Goal: Information Seeking & Learning: Learn about a topic

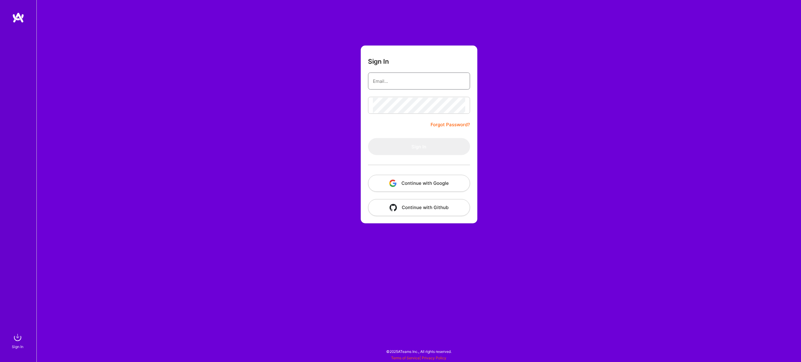
click at [385, 86] on input "email" at bounding box center [419, 80] width 92 height 15
type input "[EMAIL_ADDRESS][DOMAIN_NAME]"
click at [409, 147] on button "Sign In" at bounding box center [419, 146] width 102 height 17
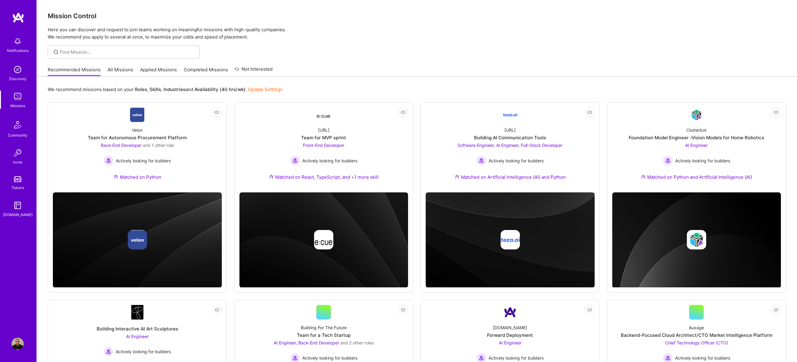
click at [120, 71] on link "All Missions" at bounding box center [120, 72] width 26 height 10
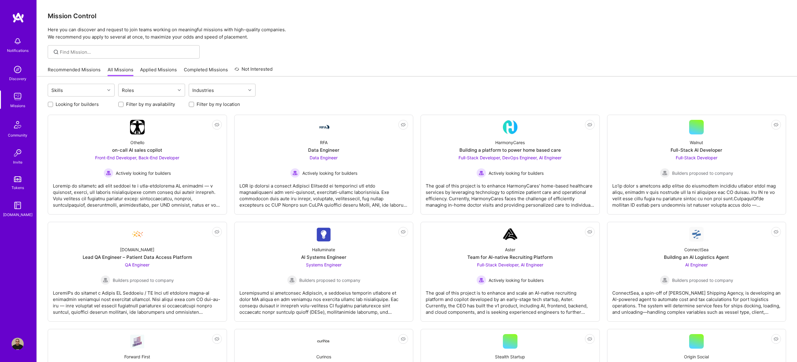
click at [67, 72] on link "Recommended Missions" at bounding box center [74, 72] width 53 height 10
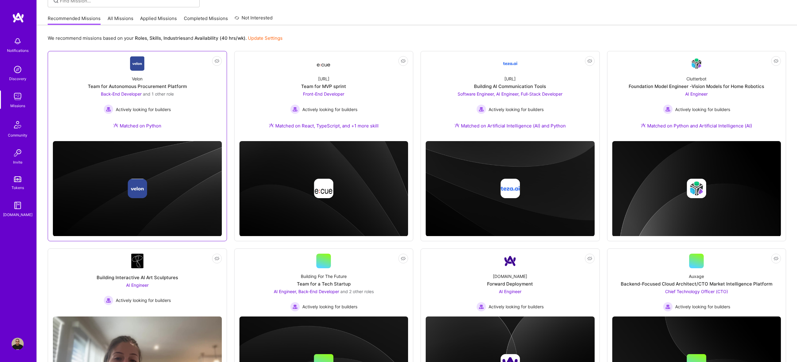
scroll to position [152, 0]
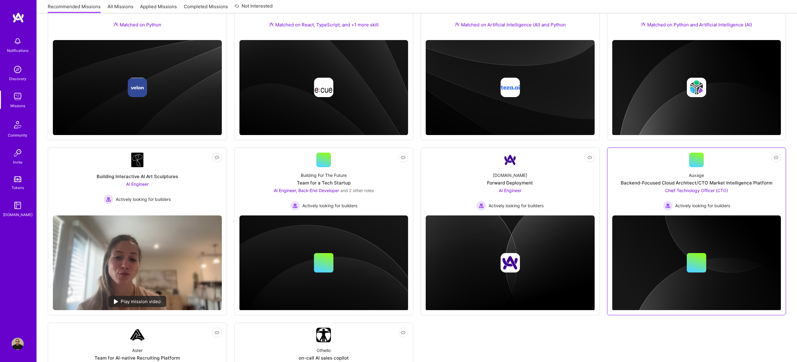
click at [699, 190] on span "Chief Technology Officer (CTO)" at bounding box center [696, 190] width 63 height 5
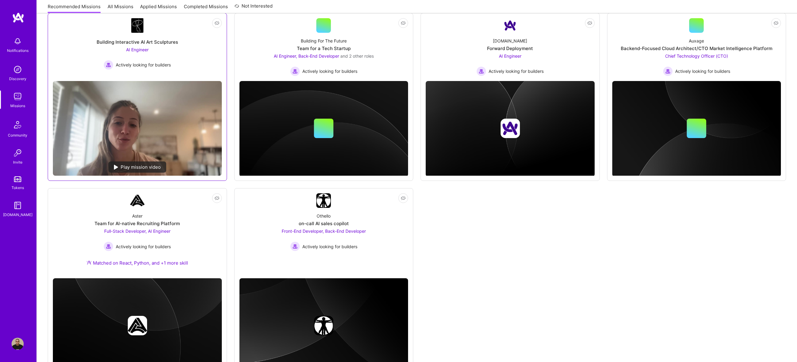
scroll to position [206, 0]
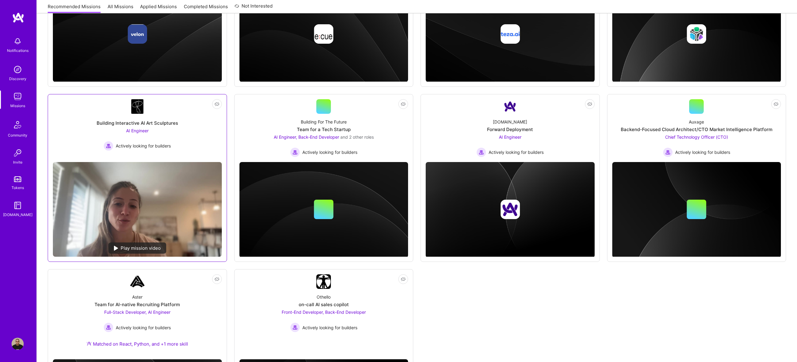
click at [130, 111] on div at bounding box center [137, 106] width 15 height 15
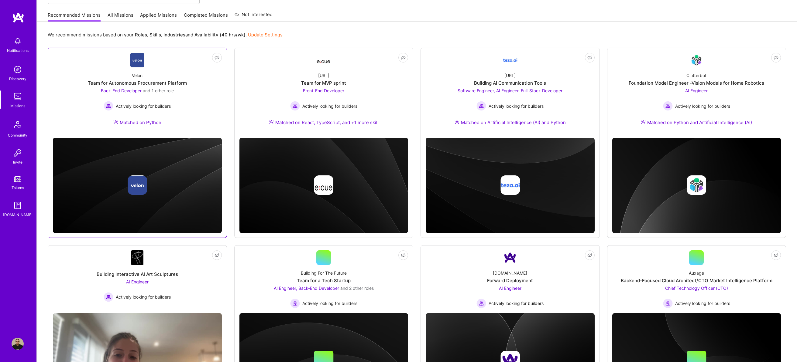
scroll to position [36, 0]
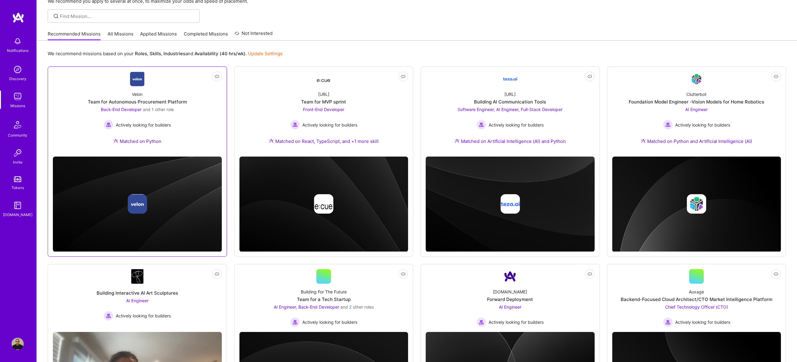
click at [132, 109] on span "Back-End Developer" at bounding box center [121, 109] width 41 height 5
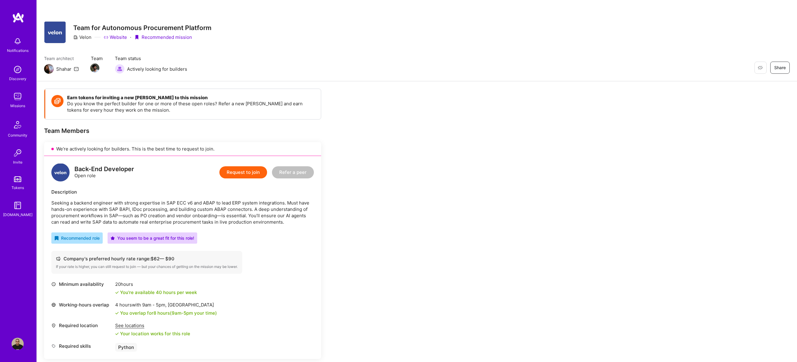
click at [18, 16] on img at bounding box center [18, 17] width 12 height 11
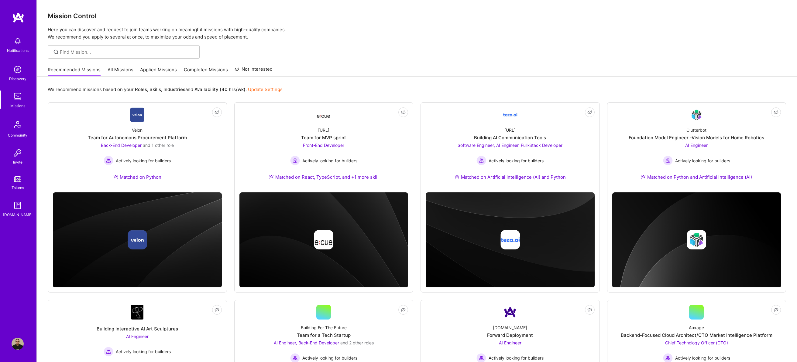
click at [16, 47] on img at bounding box center [18, 41] width 12 height 12
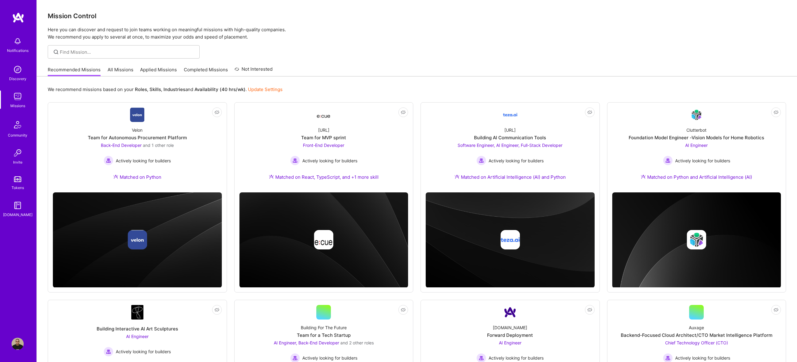
click at [18, 206] on img at bounding box center [18, 206] width 12 height 12
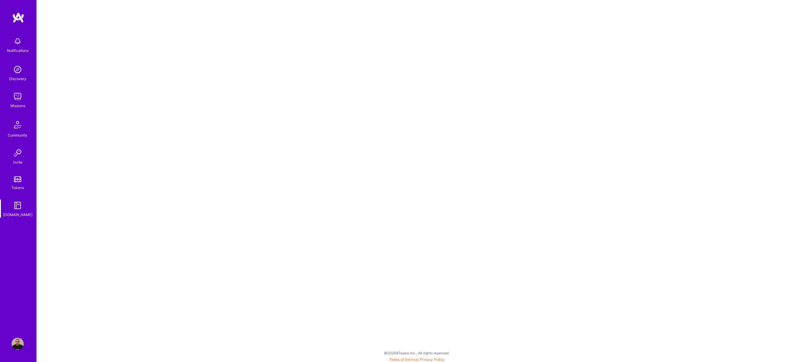
click at [16, 176] on img at bounding box center [17, 179] width 7 height 6
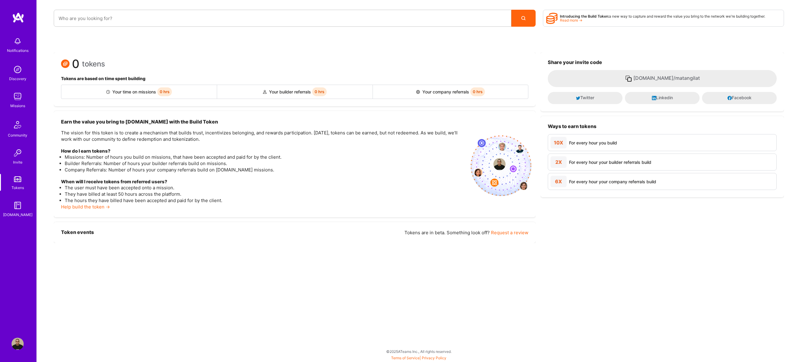
click at [17, 146] on div "Notifications Discovery Missions Community Invite Tokens [DOMAIN_NAME]" at bounding box center [18, 126] width 36 height 184
click at [21, 125] on img at bounding box center [17, 125] width 15 height 15
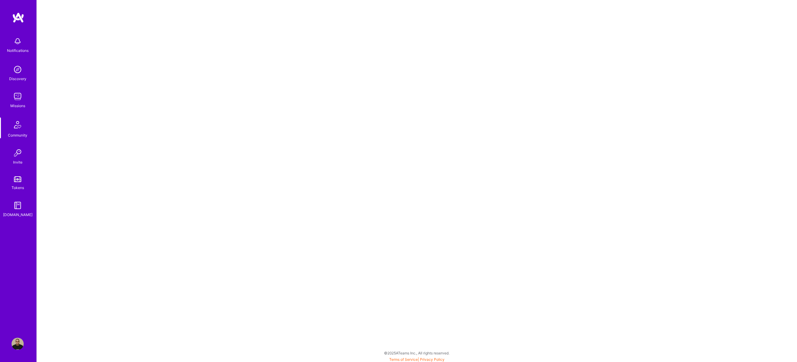
click at [17, 91] on img at bounding box center [18, 96] width 12 height 12
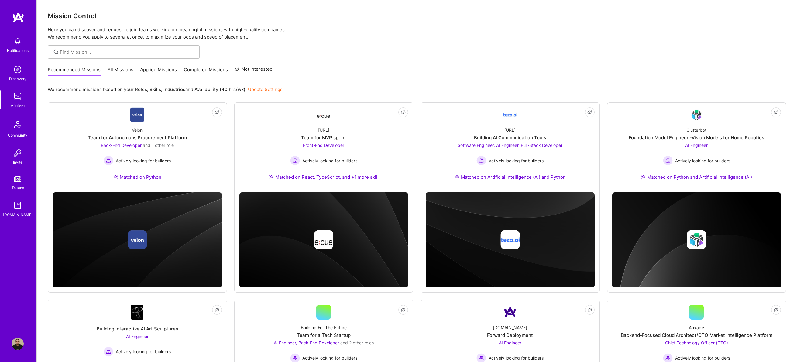
click at [19, 69] on img at bounding box center [18, 69] width 12 height 12
